Goal: Information Seeking & Learning: Learn about a topic

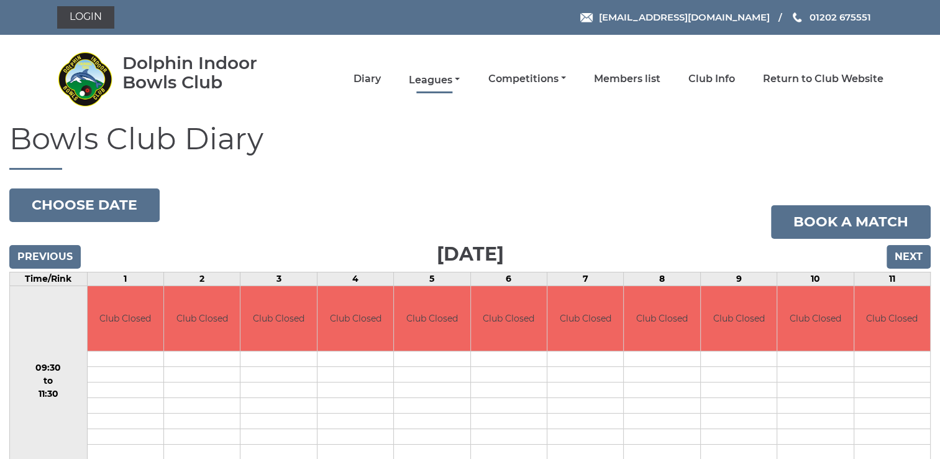
click at [436, 78] on link "Leagues" at bounding box center [434, 80] width 51 height 14
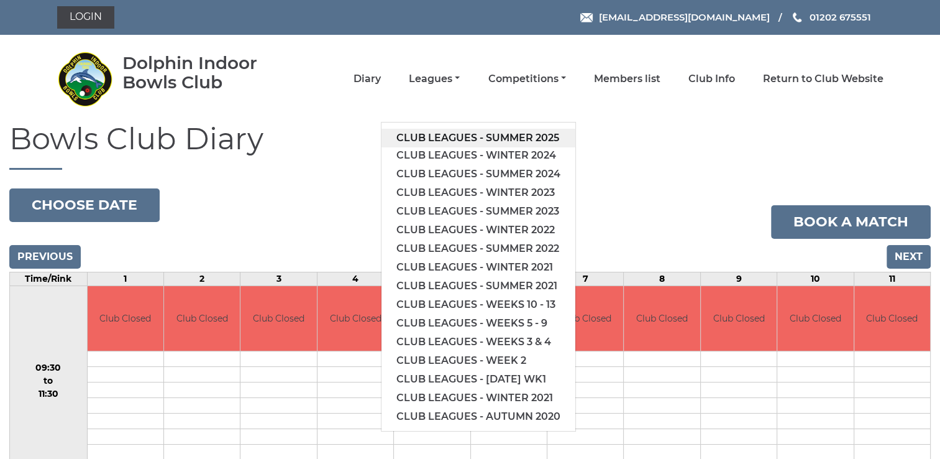
click at [463, 135] on link "Club leagues - Summer 2025" at bounding box center [479, 138] width 194 height 19
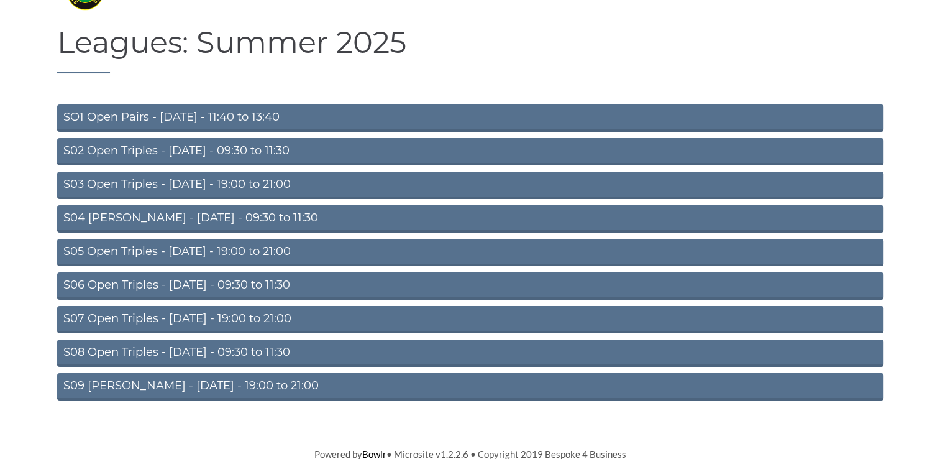
scroll to position [98, 0]
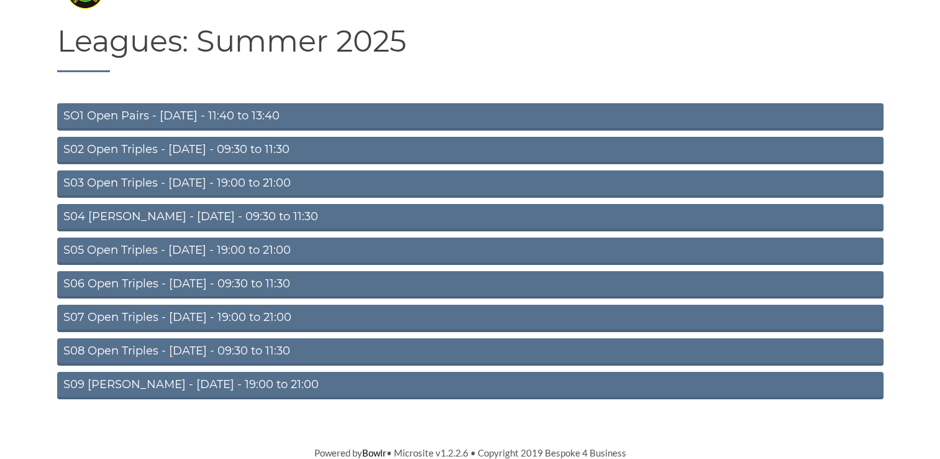
click at [186, 384] on link "S09 Aussie Pairs - Friday - 19:00 to 21:00" at bounding box center [470, 385] width 827 height 27
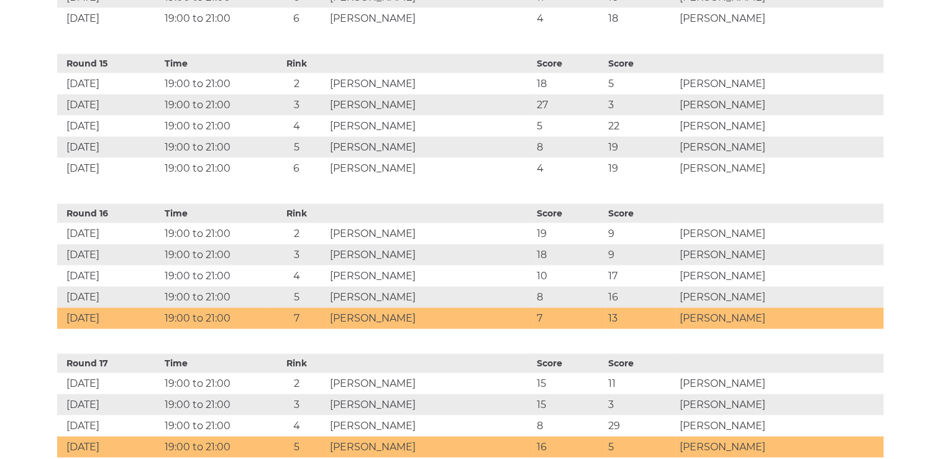
scroll to position [2680, 0]
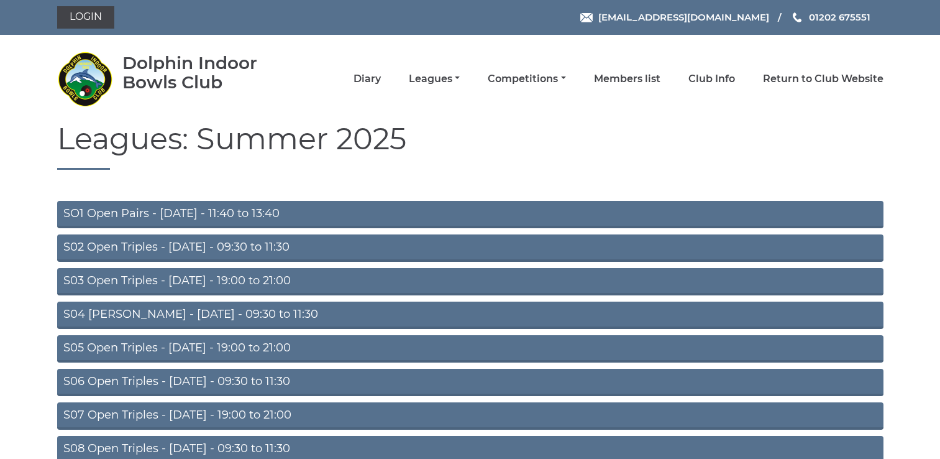
scroll to position [98, 0]
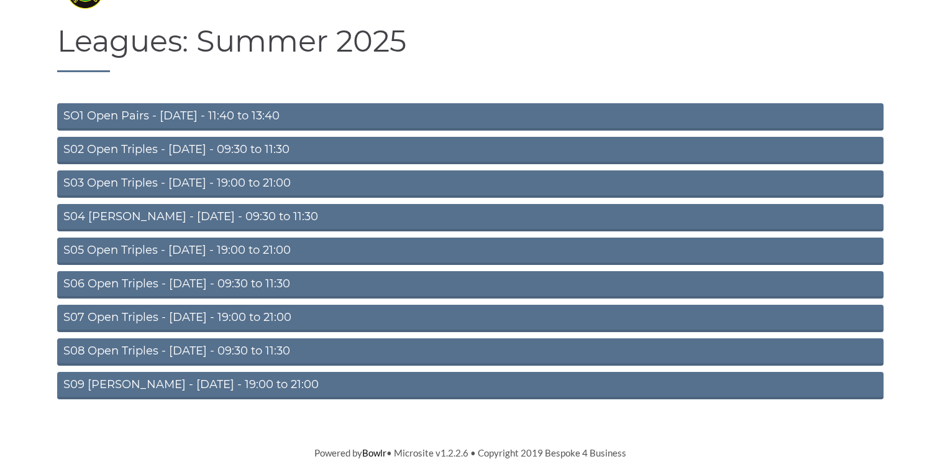
click at [134, 347] on link "S08 Open Triples - Friday - 09:30 to 11:30" at bounding box center [470, 351] width 827 height 27
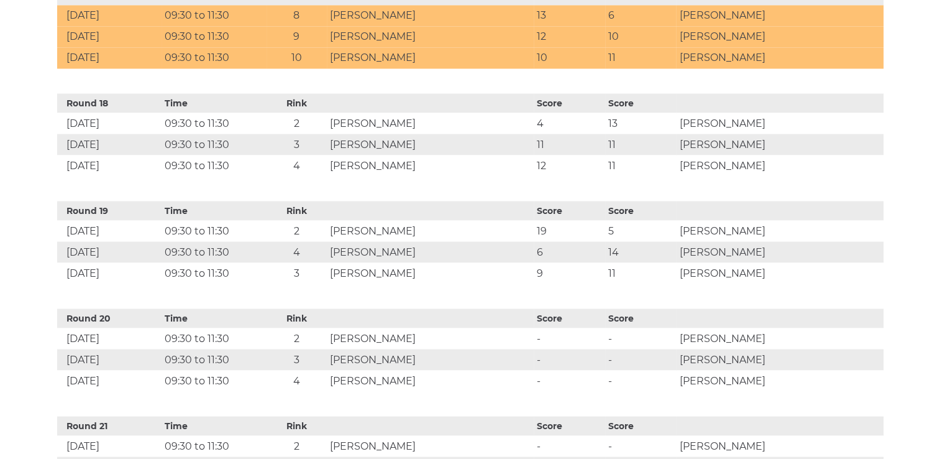
scroll to position [2347, 0]
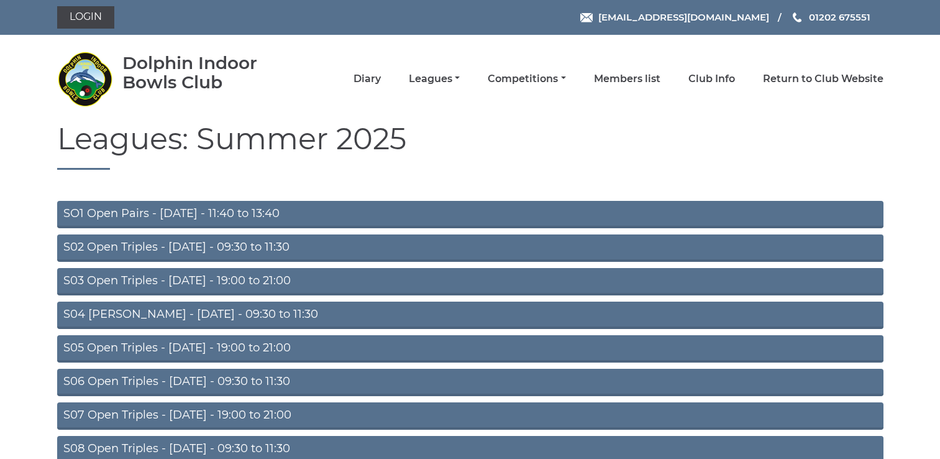
scroll to position [98, 0]
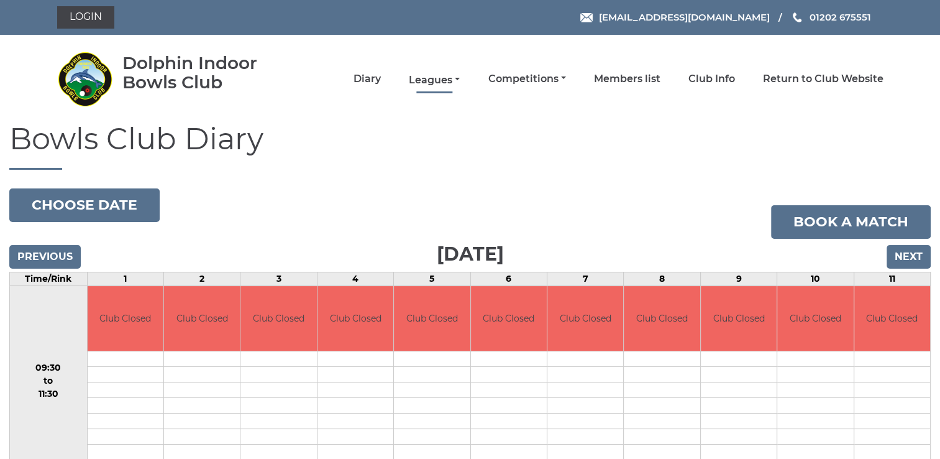
click at [439, 79] on link "Leagues" at bounding box center [434, 80] width 51 height 14
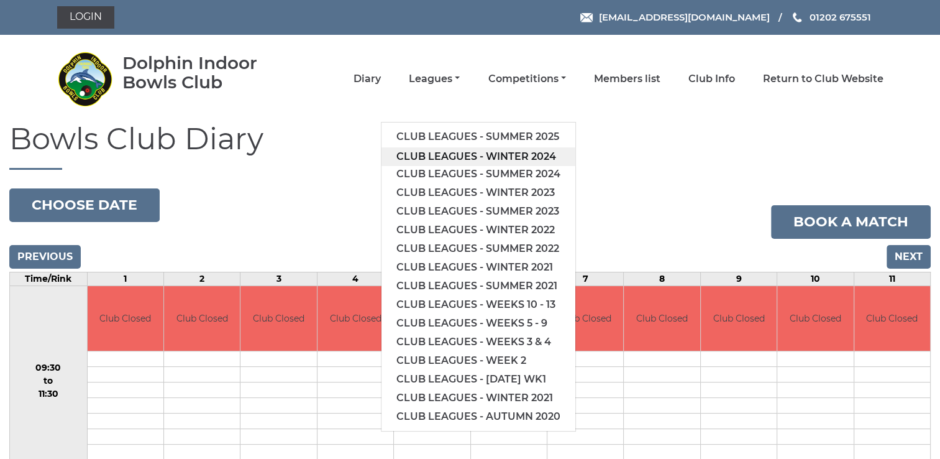
click at [464, 154] on link "Club leagues - Winter 2024" at bounding box center [479, 156] width 194 height 19
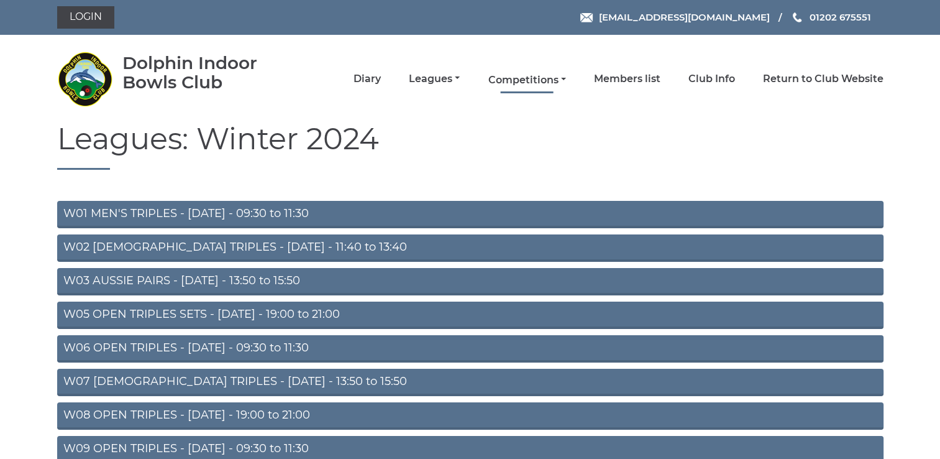
click at [524, 78] on link "Competitions" at bounding box center [527, 80] width 78 height 14
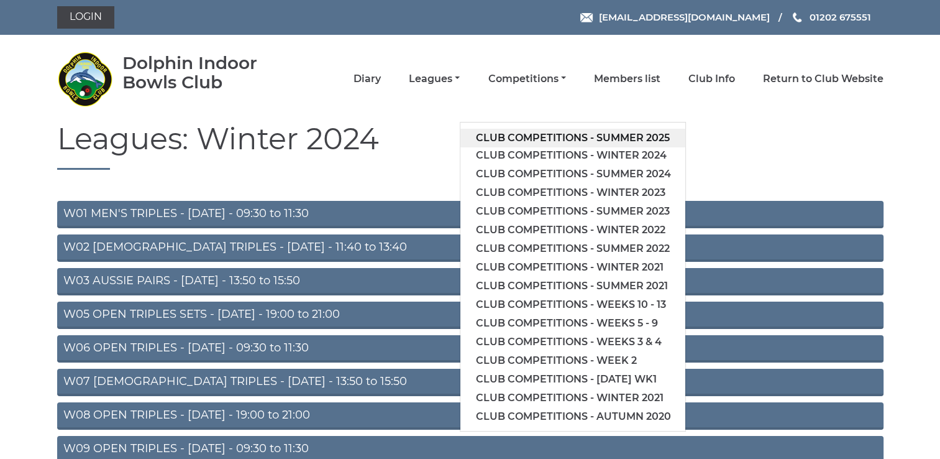
click at [552, 135] on link "Club competitions - Summer 2025" at bounding box center [572, 138] width 225 height 19
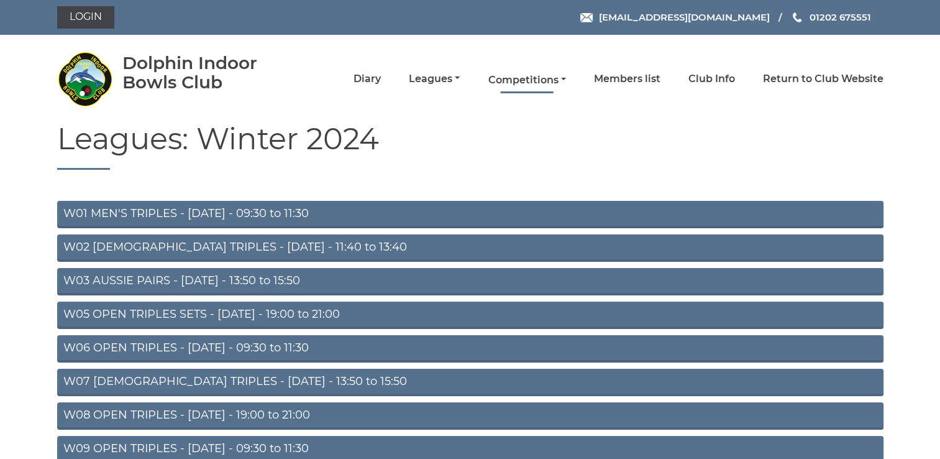
click at [515, 81] on link "Competitions" at bounding box center [527, 80] width 78 height 14
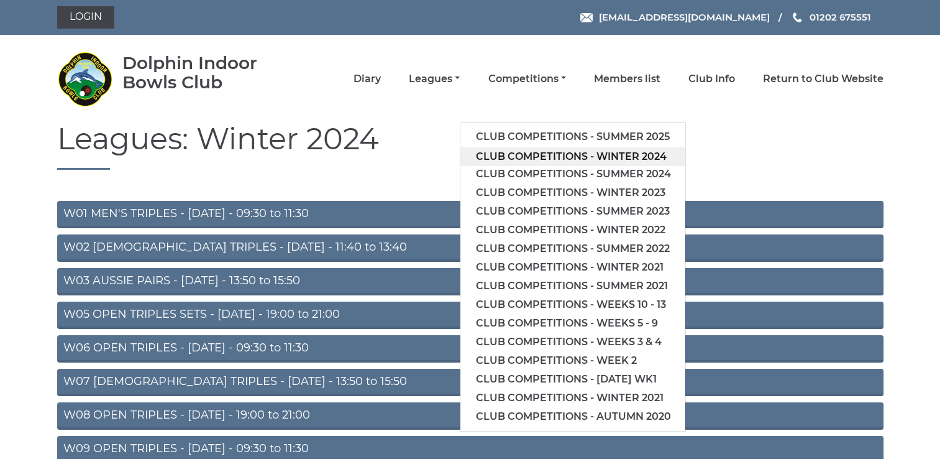
click at [557, 155] on link "Club competitions - Winter 2024" at bounding box center [572, 156] width 225 height 19
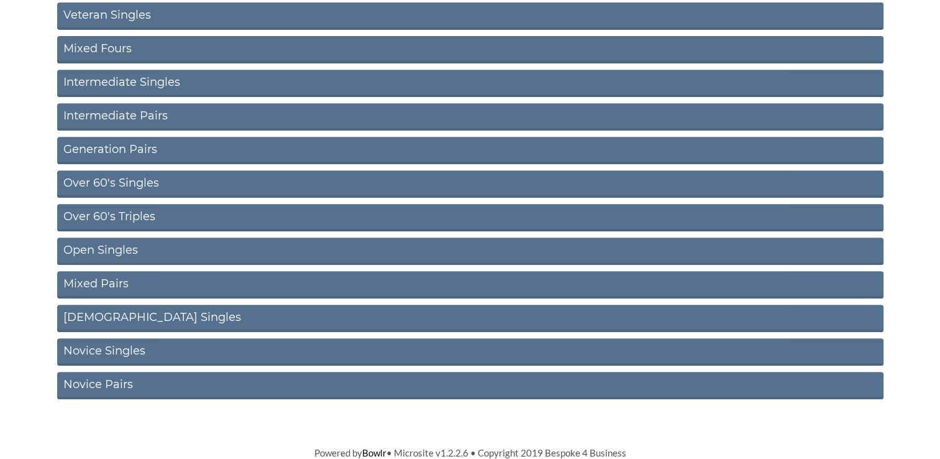
scroll to position [534, 0]
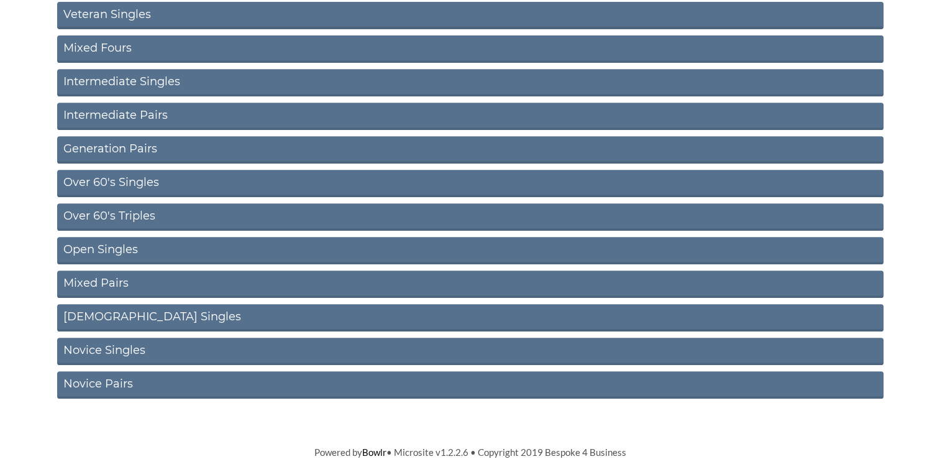
click at [87, 385] on link "Novice Pairs" at bounding box center [470, 384] width 827 height 27
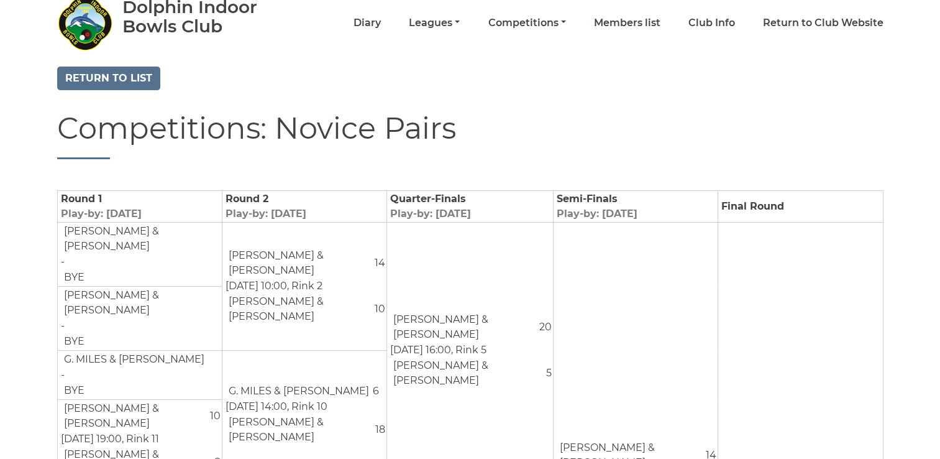
scroll to position [62, 0]
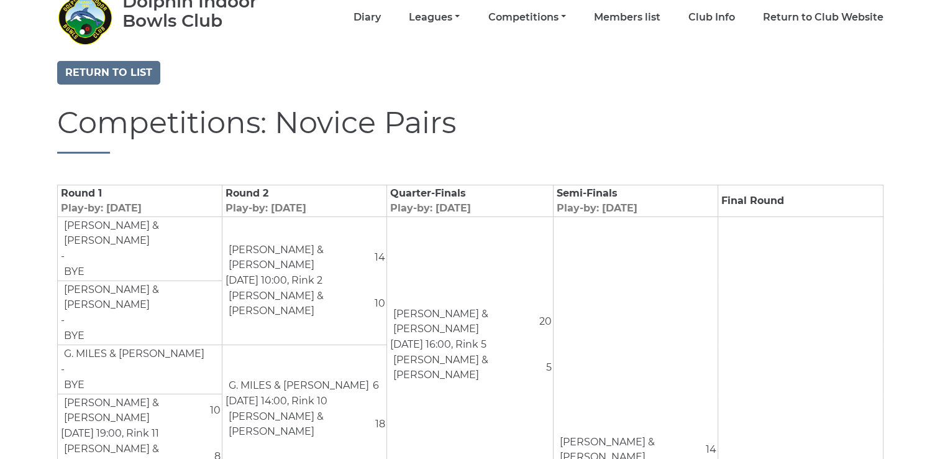
drag, startPoint x: 30, startPoint y: 24, endPoint x: -2, endPoint y: -18, distance: 52.7
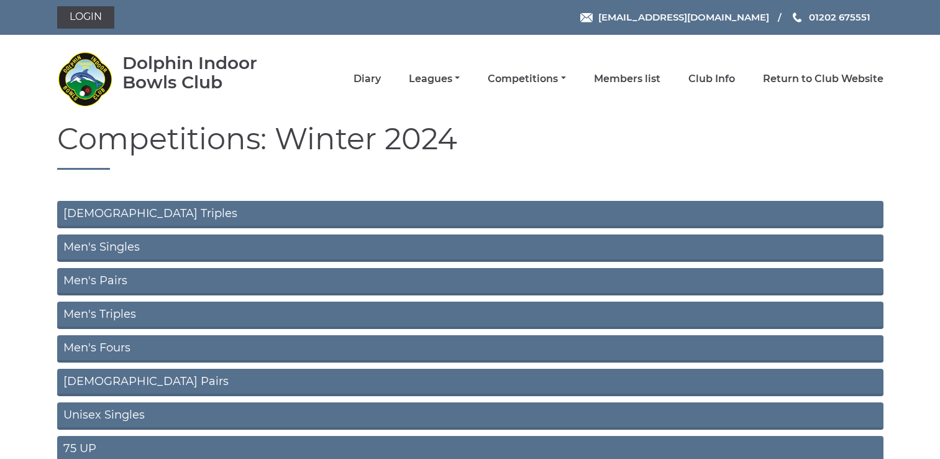
scroll to position [534, 0]
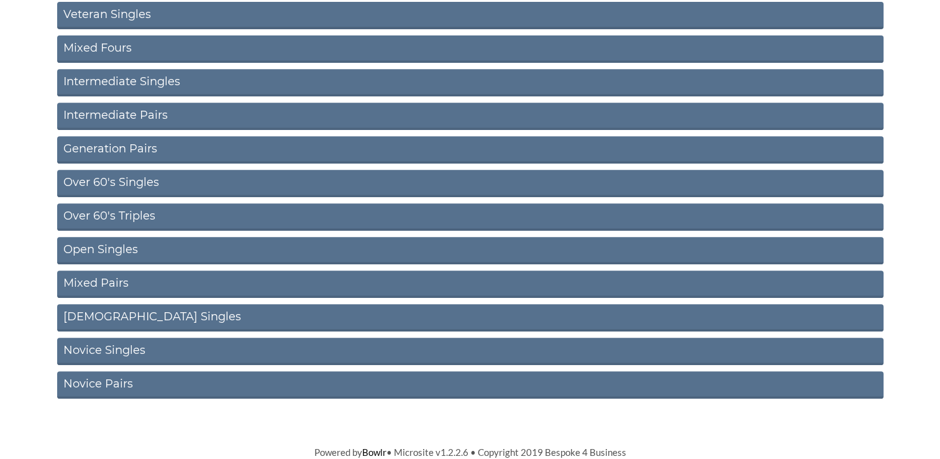
click at [91, 349] on link "Novice Singles" at bounding box center [470, 350] width 827 height 27
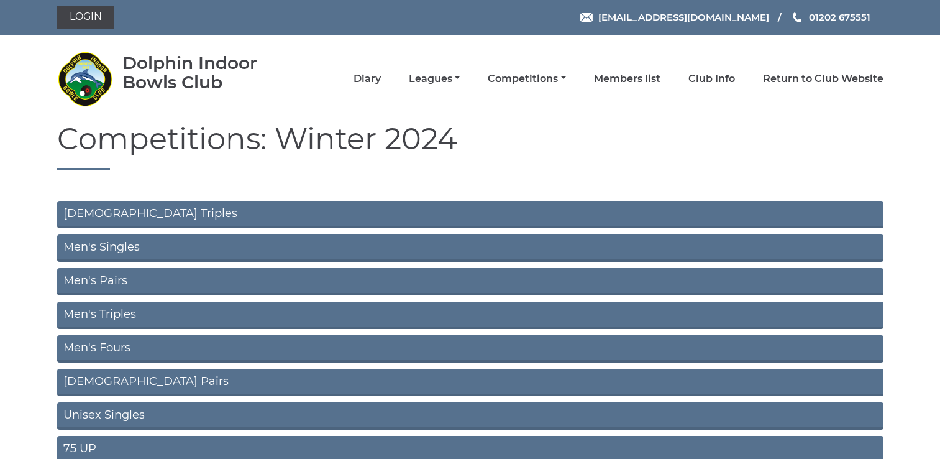
scroll to position [534, 0]
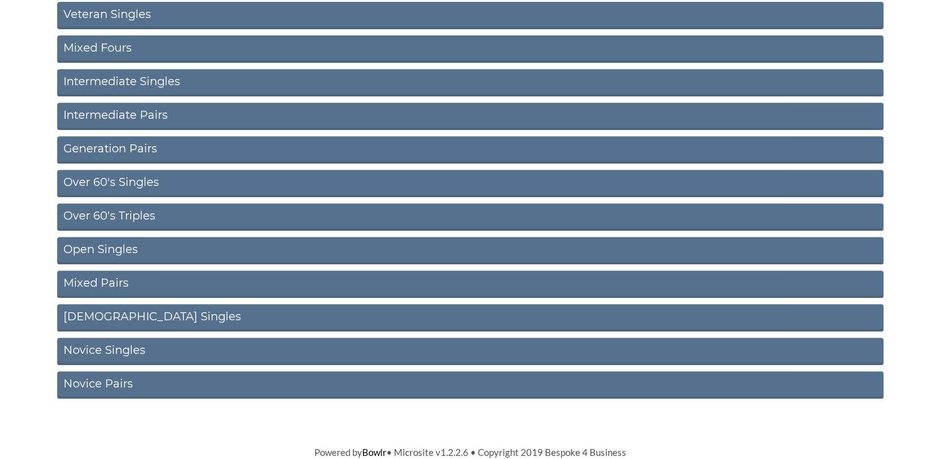
click at [139, 215] on link "Over 60's Triples" at bounding box center [470, 216] width 827 height 27
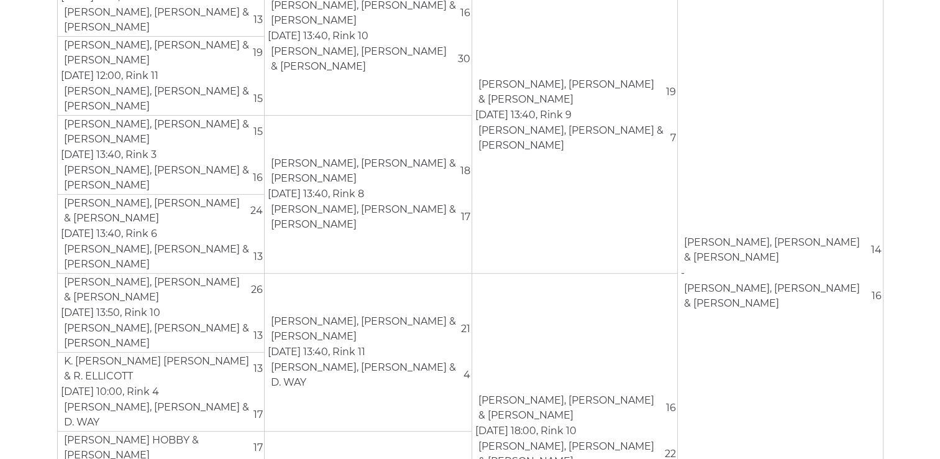
scroll to position [332, 0]
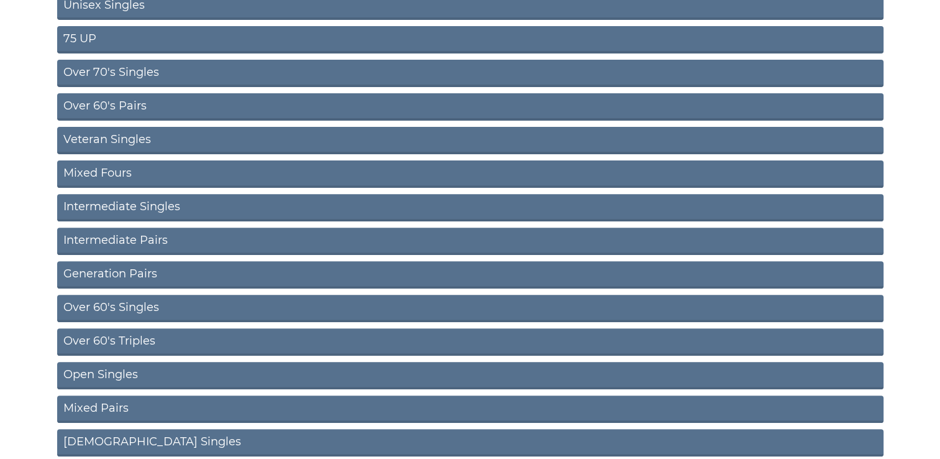
scroll to position [410, 0]
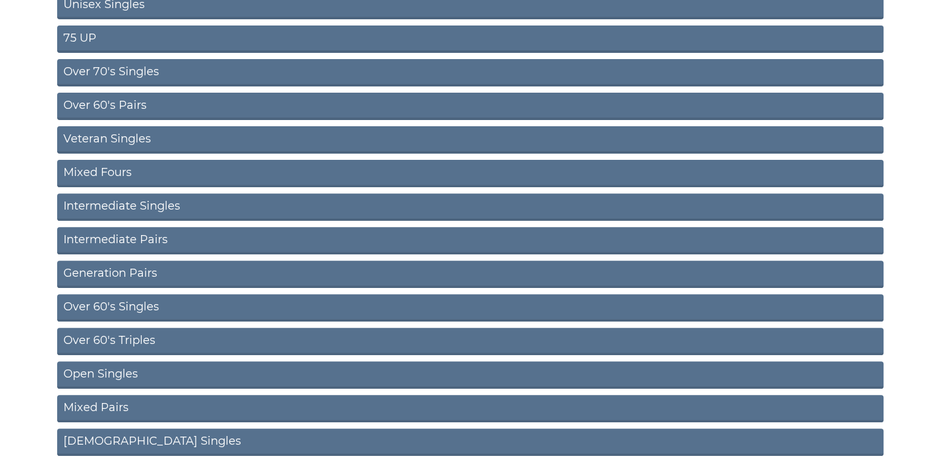
click at [78, 106] on link "Over 60's Pairs" at bounding box center [470, 106] width 827 height 27
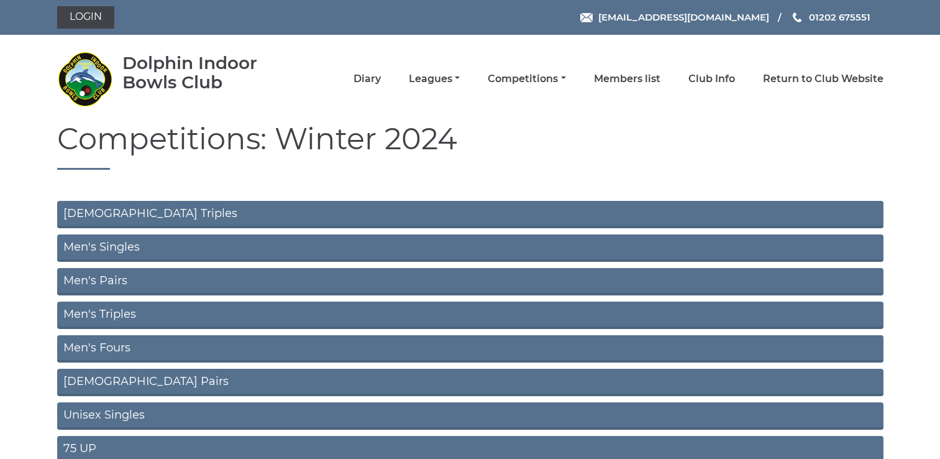
scroll to position [405, 0]
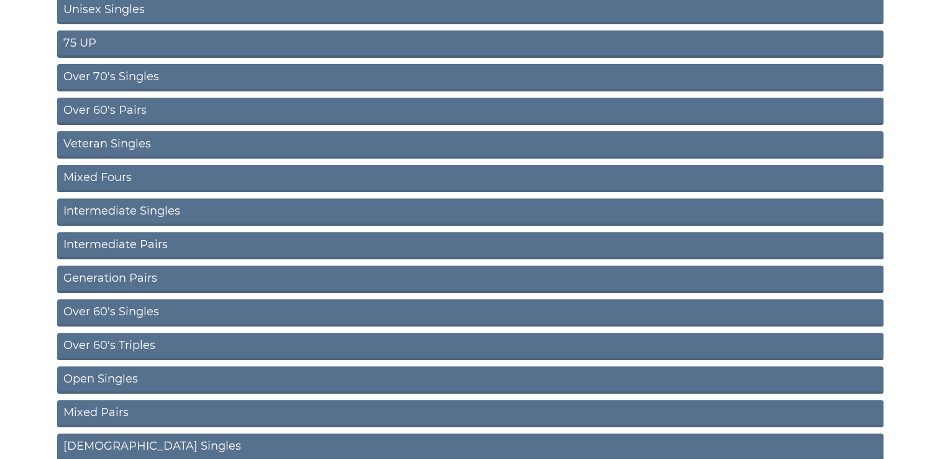
click at [116, 247] on link "Intermediate Pairs" at bounding box center [470, 245] width 827 height 27
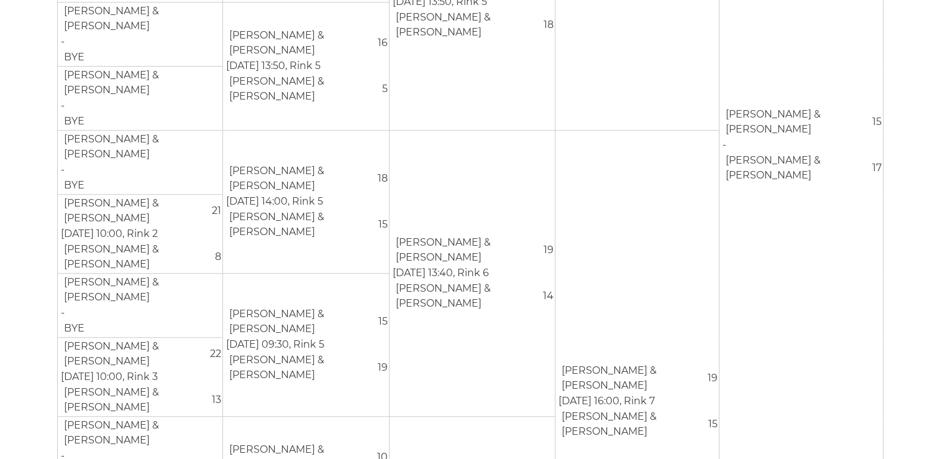
scroll to position [664, 0]
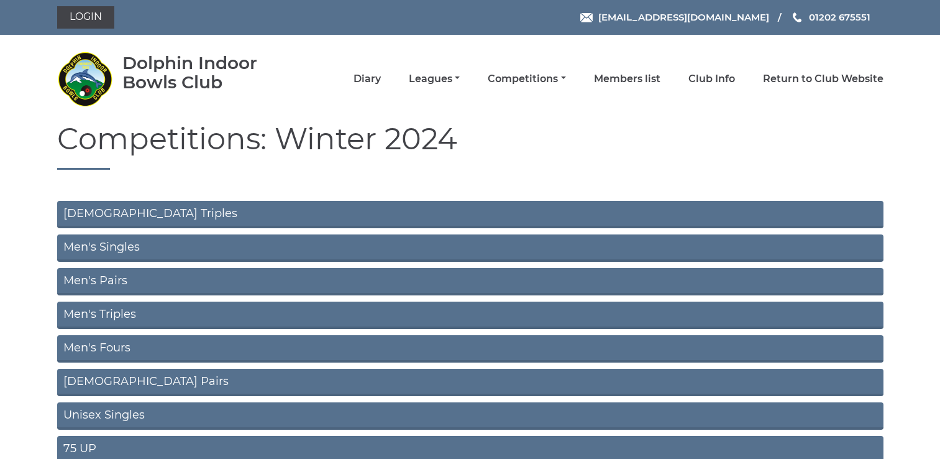
scroll to position [400, 0]
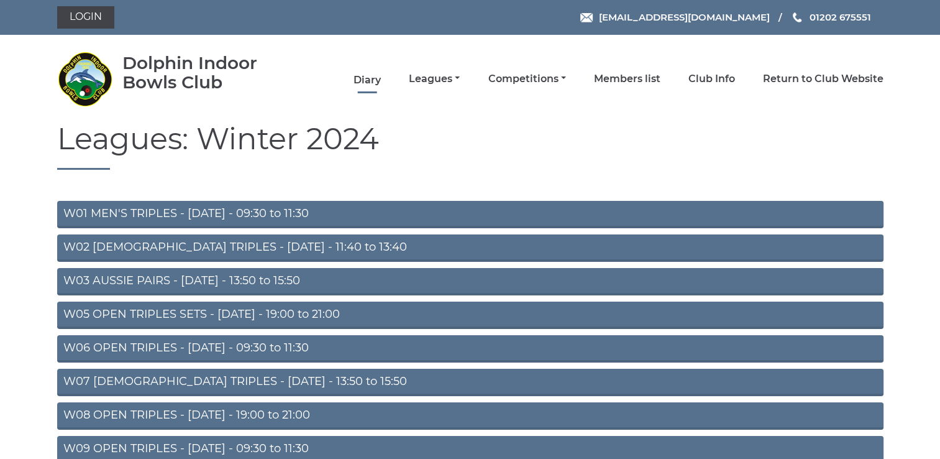
click at [370, 83] on link "Diary" at bounding box center [367, 80] width 27 height 14
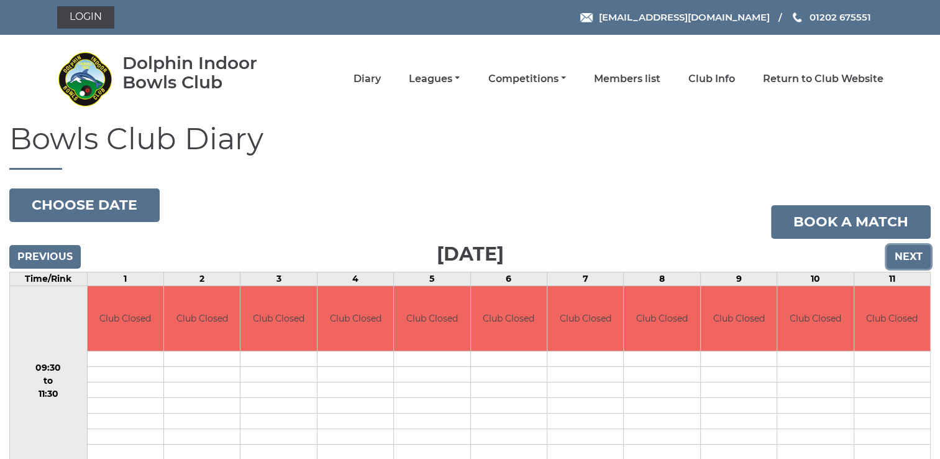
click at [922, 255] on input "Next" at bounding box center [909, 257] width 44 height 24
click at [912, 256] on input "Next" at bounding box center [909, 257] width 44 height 24
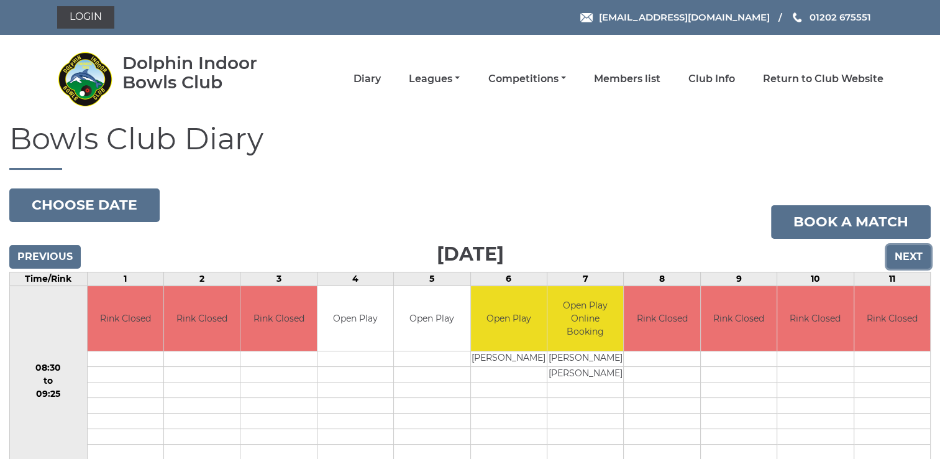
click at [910, 257] on input "Next" at bounding box center [909, 257] width 44 height 24
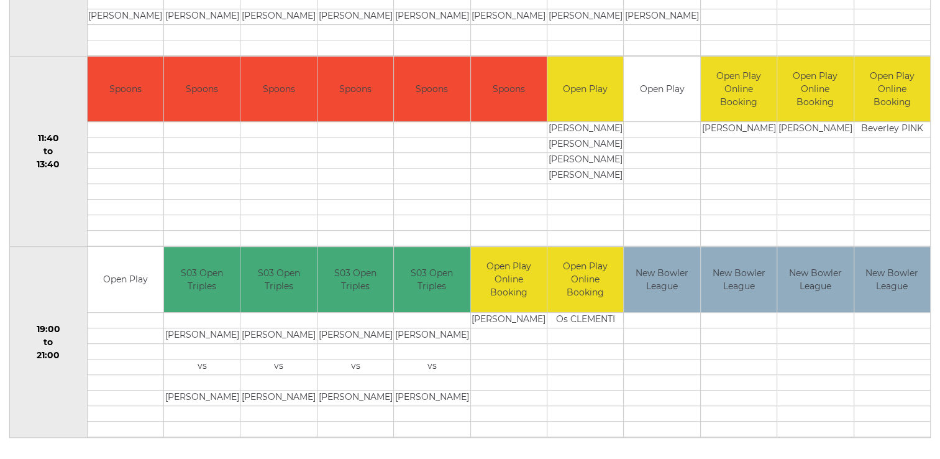
scroll to position [620, 0]
